Goal: Task Accomplishment & Management: Complete application form

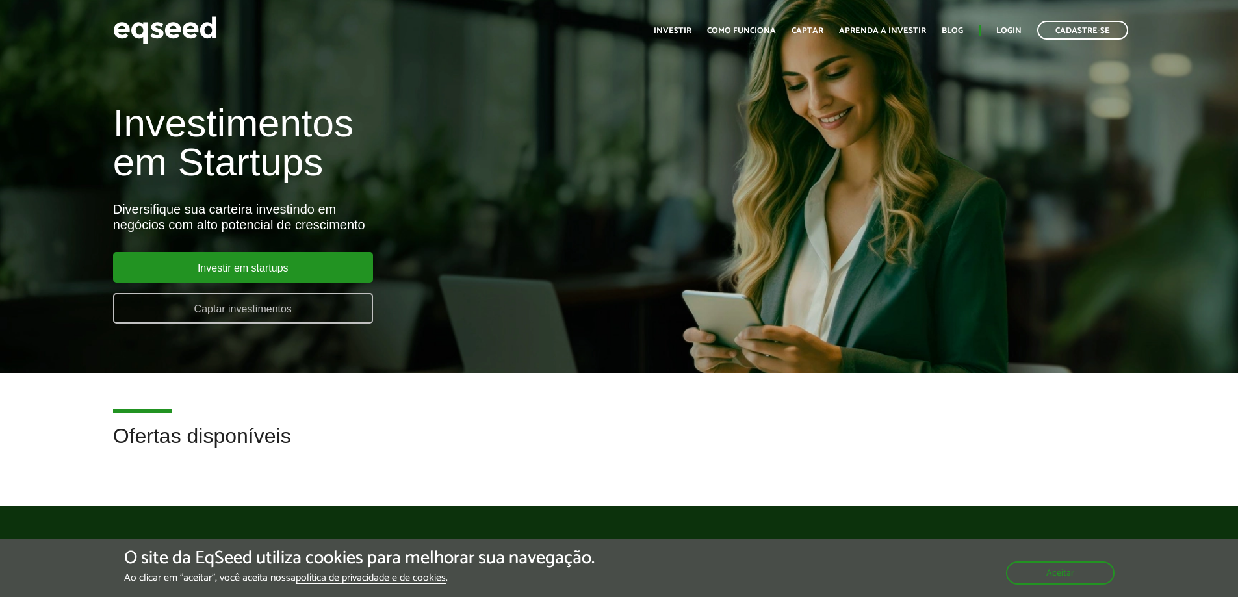
click at [241, 307] on link "Captar investimentos" at bounding box center [243, 308] width 260 height 31
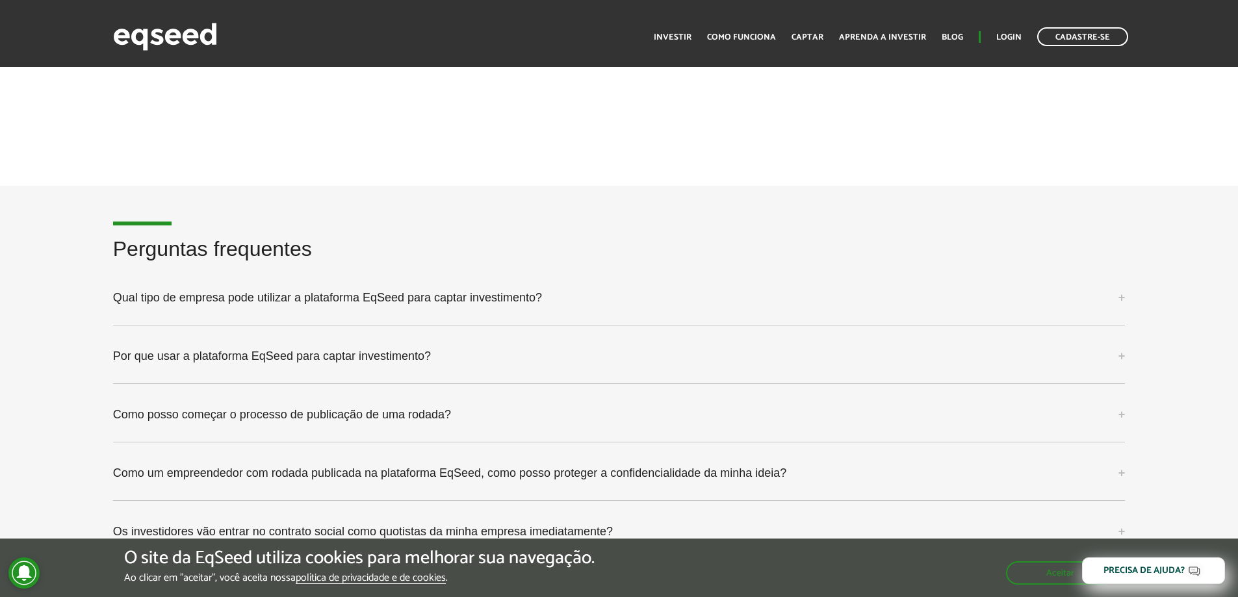
scroll to position [3250, 0]
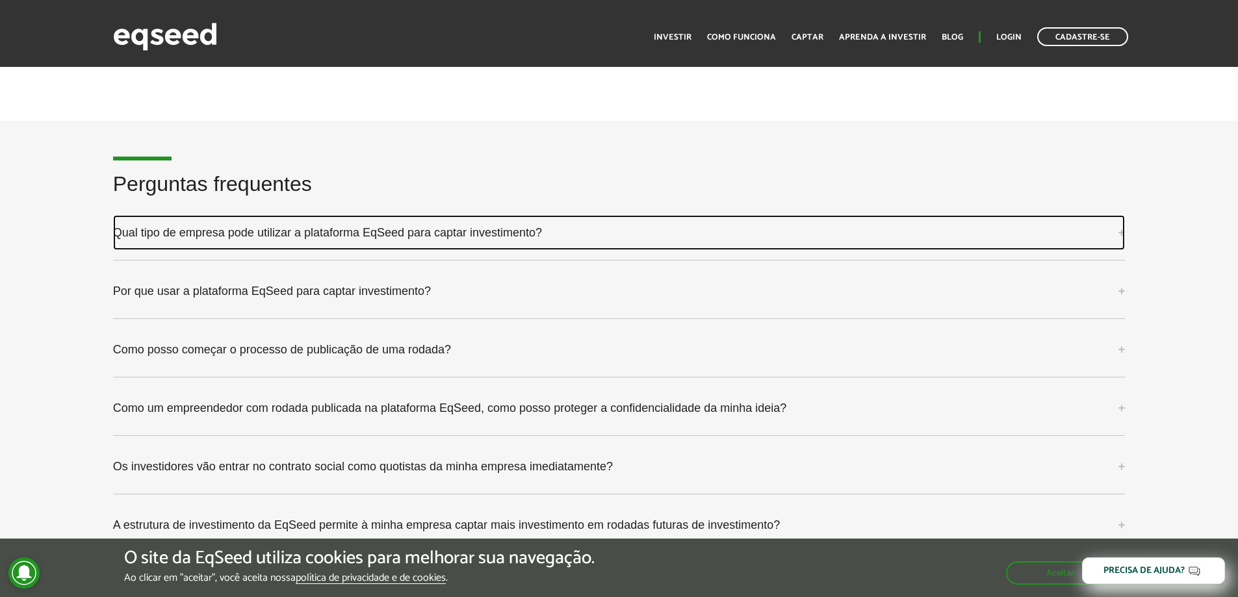
click at [326, 233] on link "Qual tipo de empresa pode utilizar a plataforma EqSeed para captar investimento?" at bounding box center [619, 232] width 1013 height 35
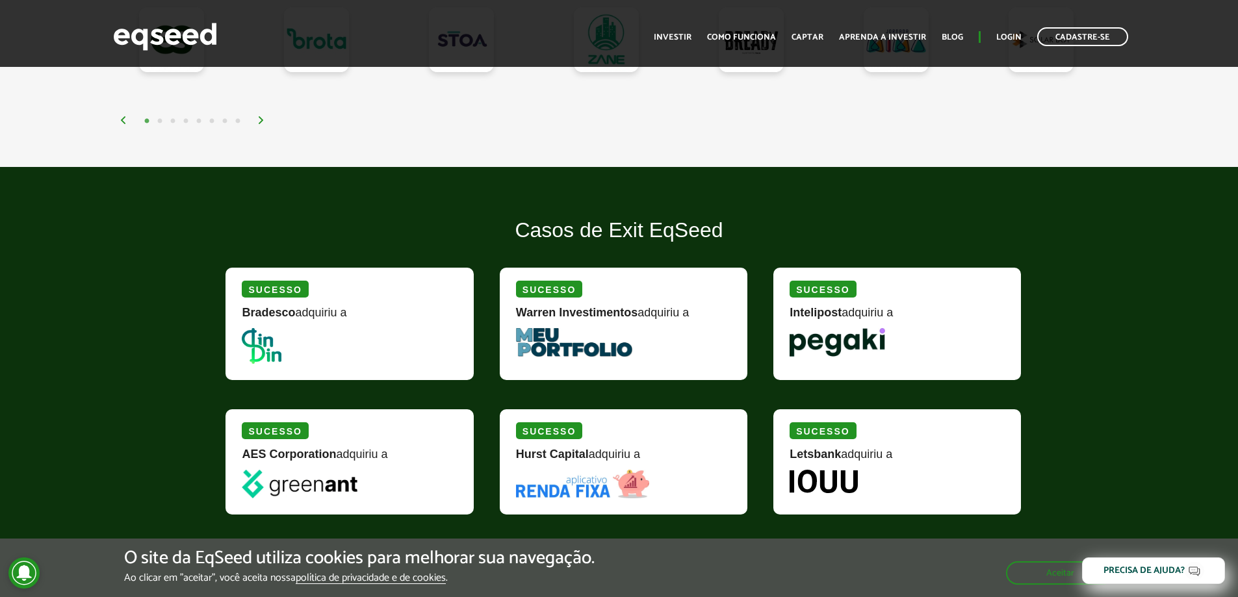
scroll to position [1430, 0]
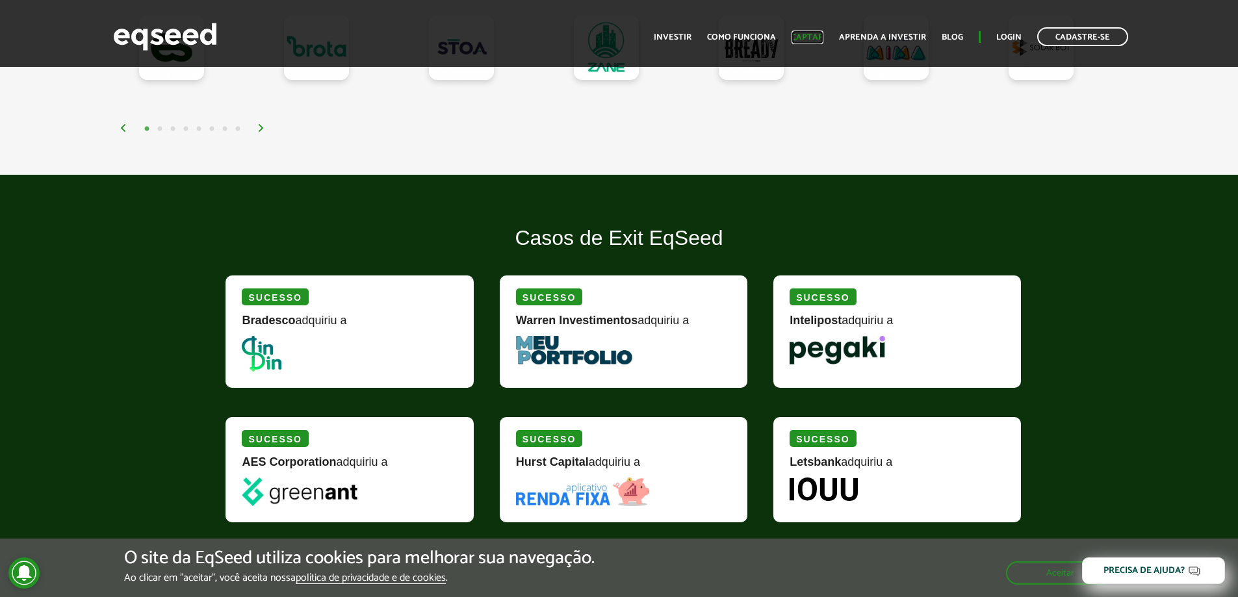
click at [814, 36] on link "Captar" at bounding box center [808, 37] width 32 height 8
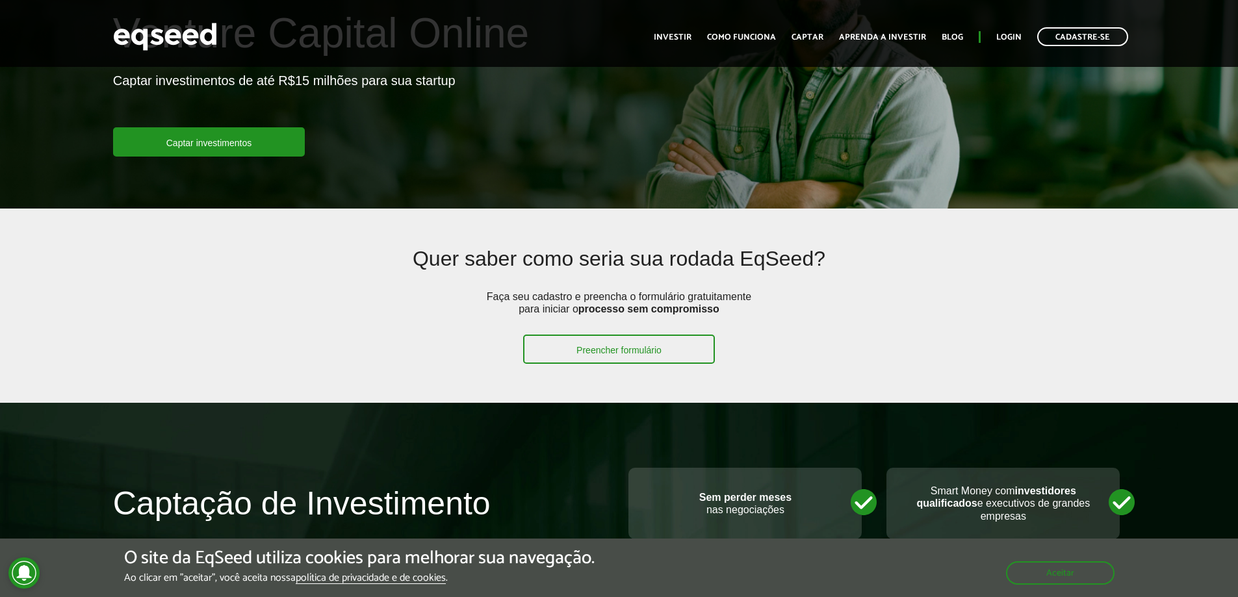
scroll to position [195, 0]
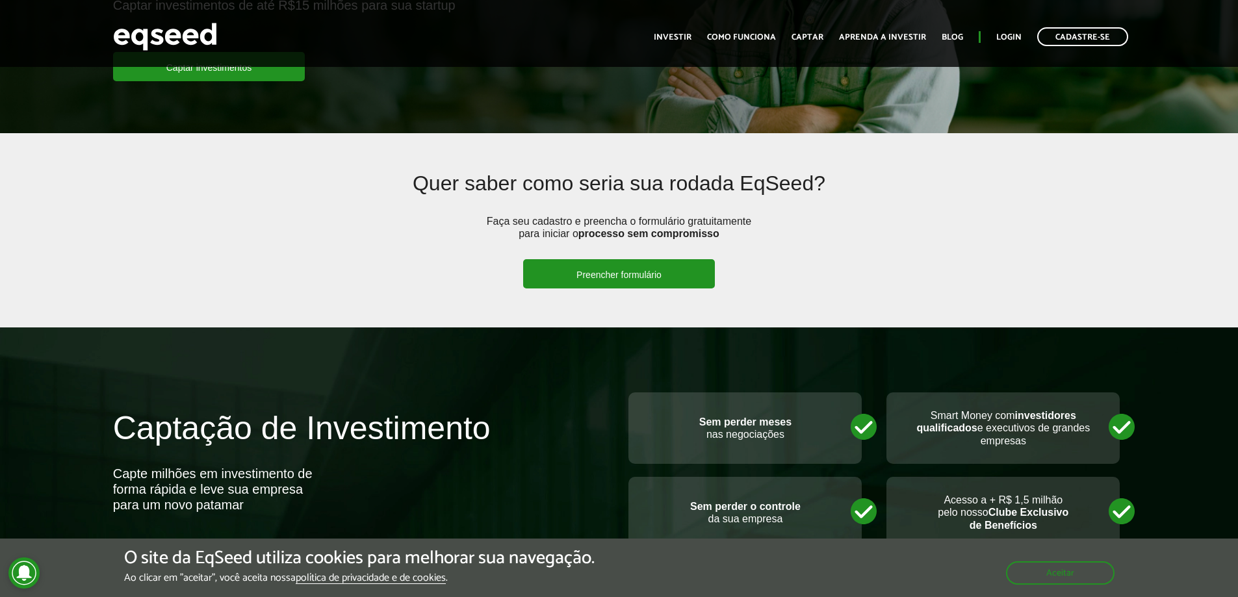
click at [616, 278] on link "Preencher formulário" at bounding box center [619, 273] width 192 height 29
